Goal: Task Accomplishment & Management: Manage account settings

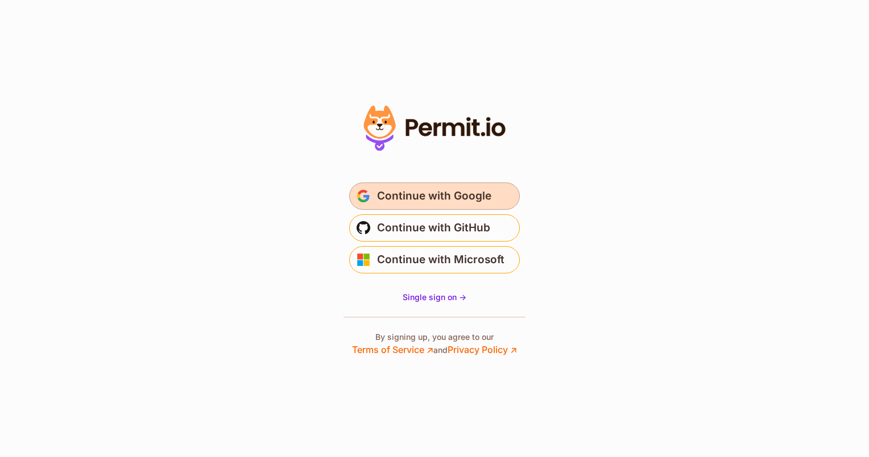
click at [387, 200] on span "Continue with Google" at bounding box center [434, 196] width 114 height 18
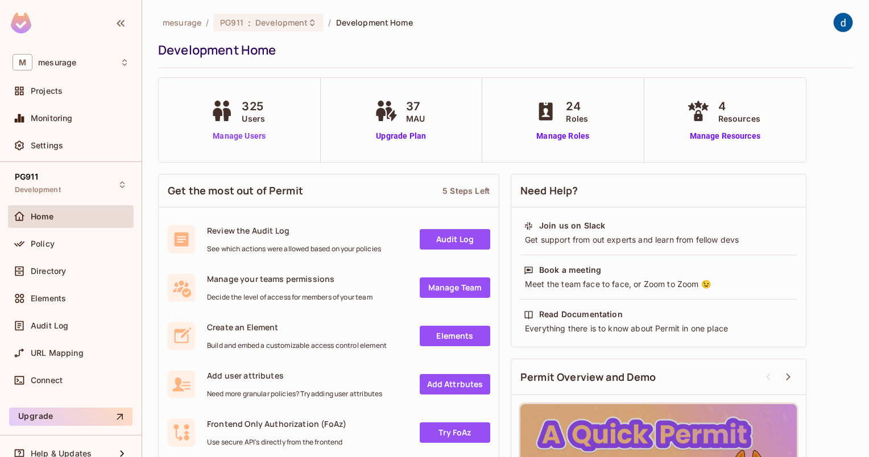
click at [255, 139] on link "Manage Users" at bounding box center [239, 136] width 63 height 12
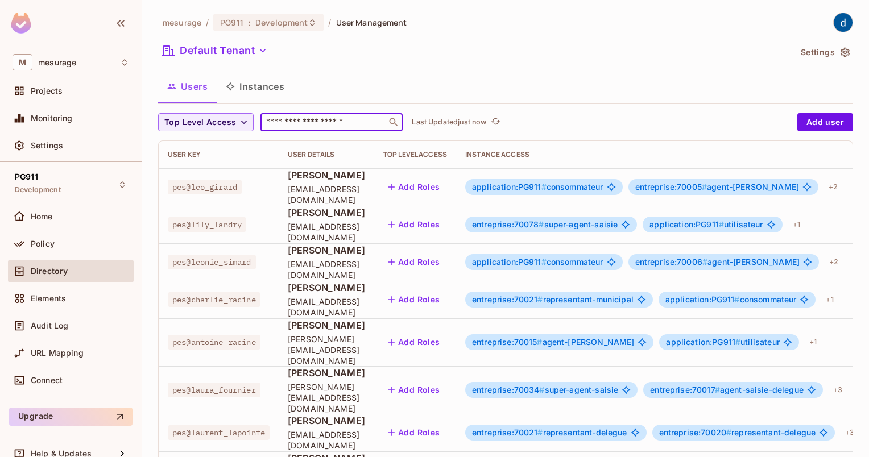
click at [312, 126] on input "text" at bounding box center [323, 122] width 119 height 11
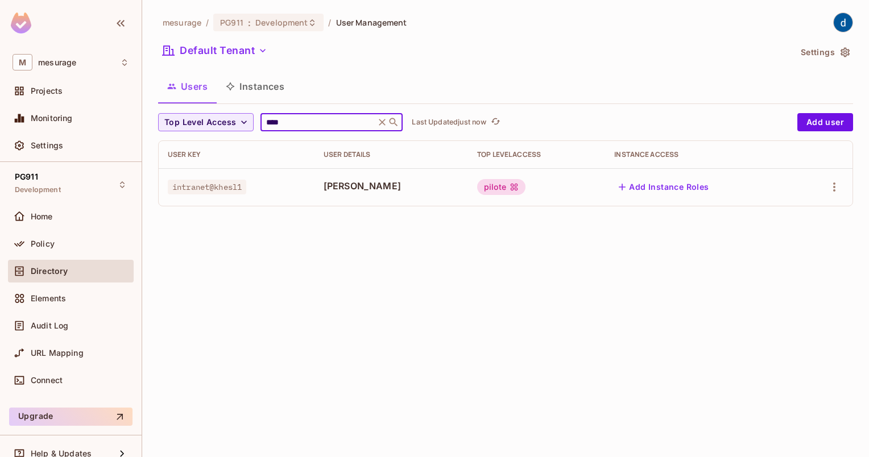
type input "****"
